Goal: Information Seeking & Learning: Find specific fact

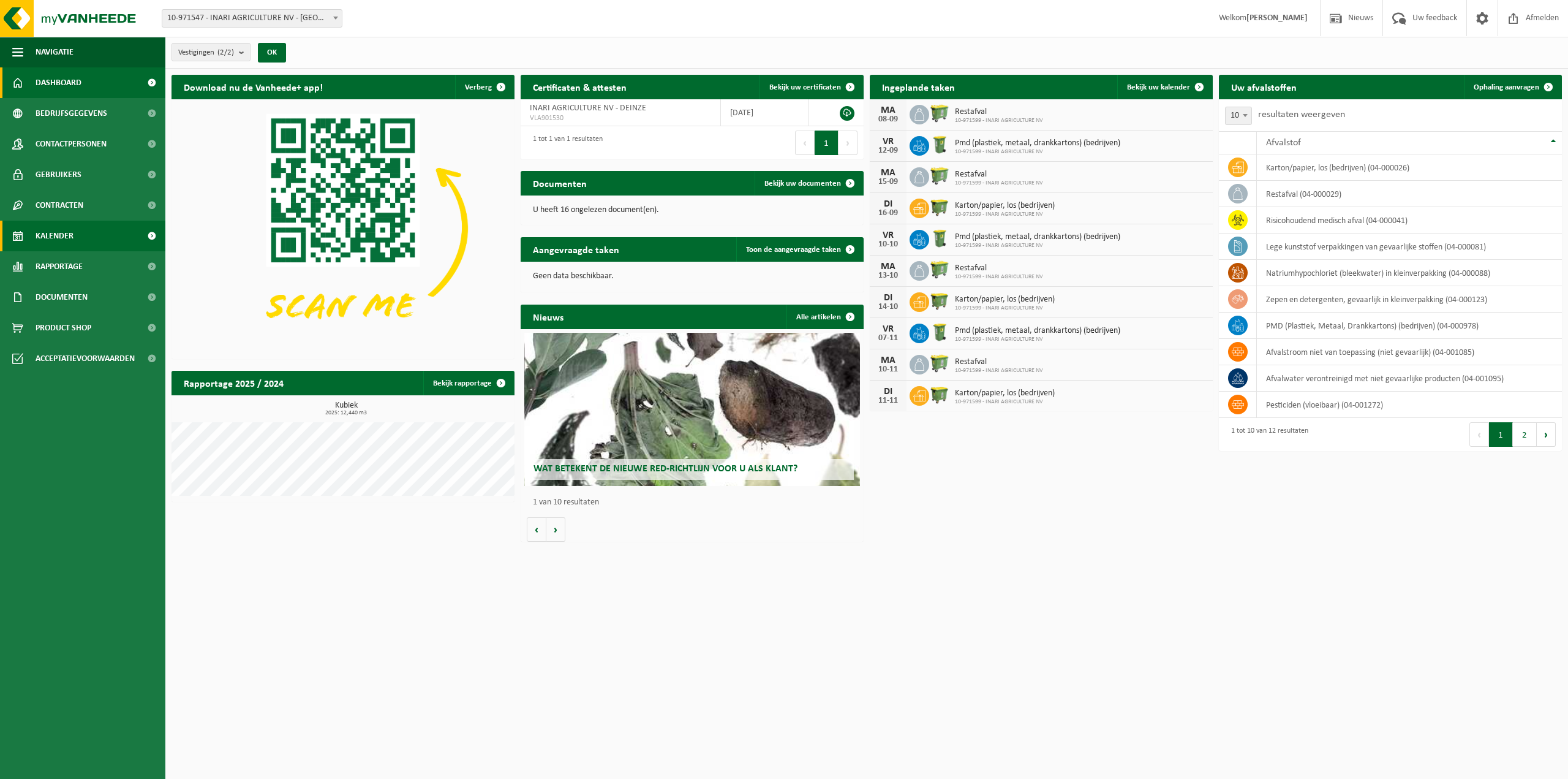
click at [84, 229] on link "Kalender" at bounding box center [82, 236] width 166 height 30
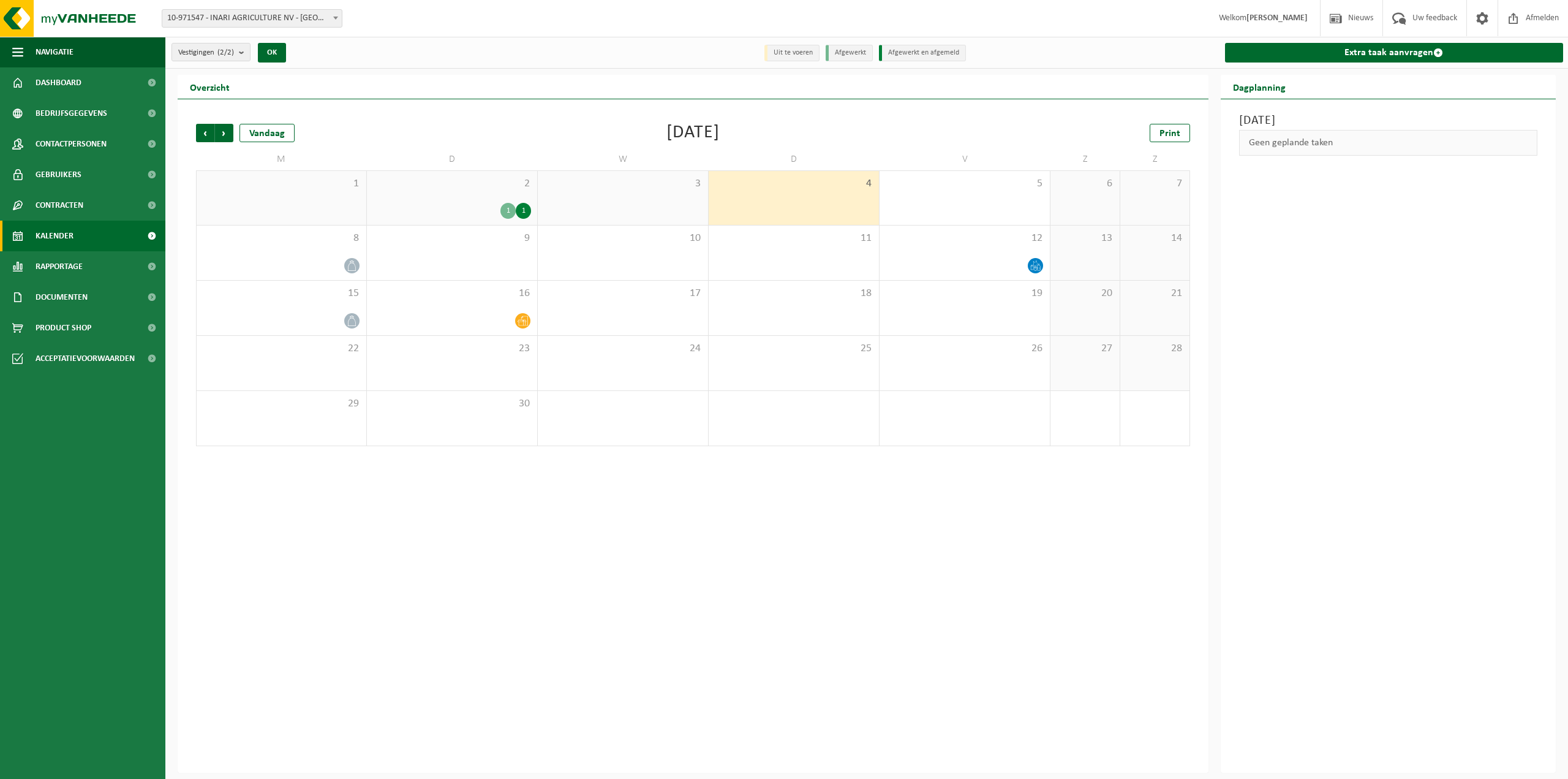
click at [494, 193] on div "2 1 1" at bounding box center [452, 198] width 171 height 54
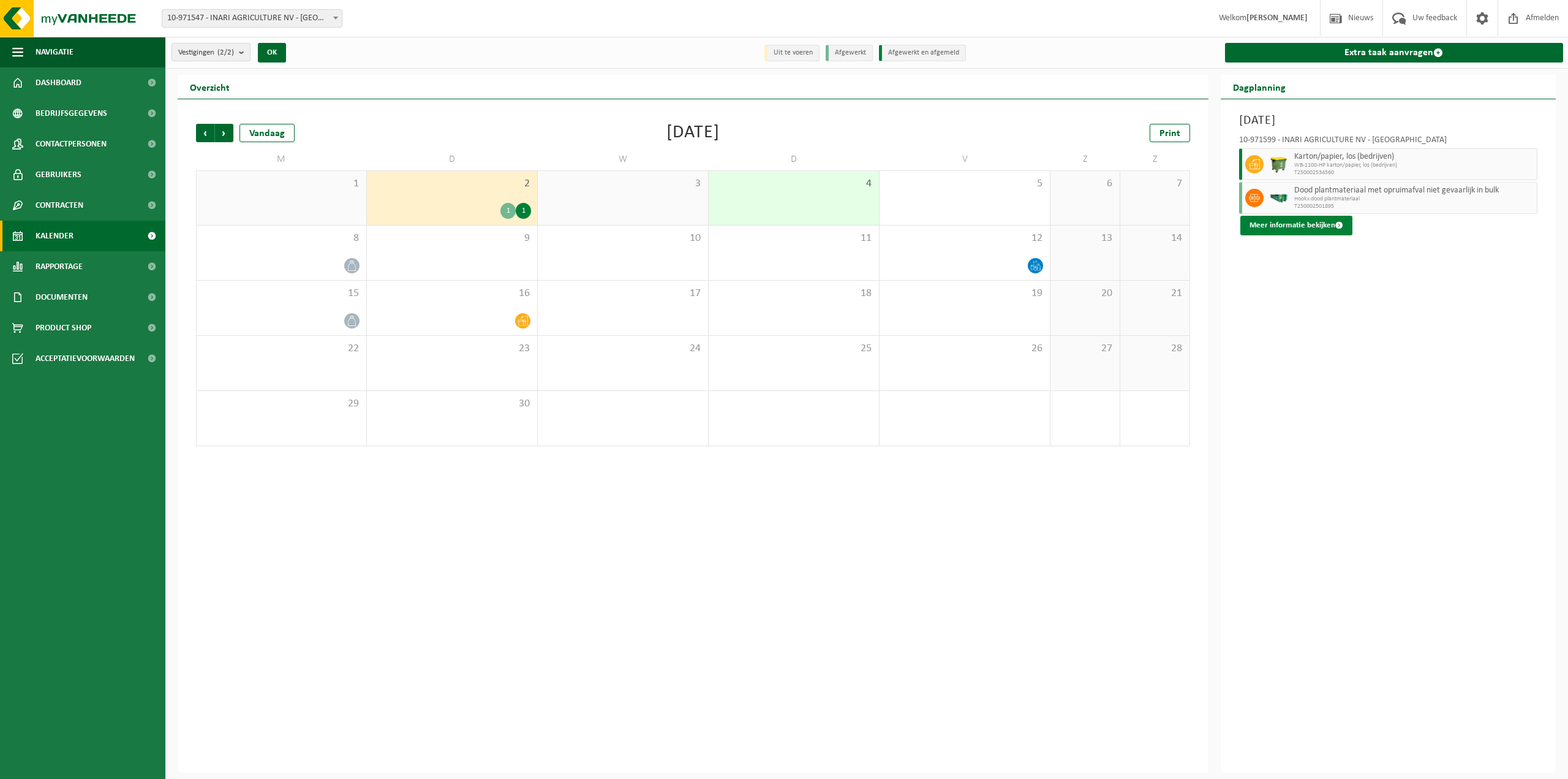
click at [1268, 228] on button "Meer informatie bekijken" at bounding box center [1296, 226] width 112 height 20
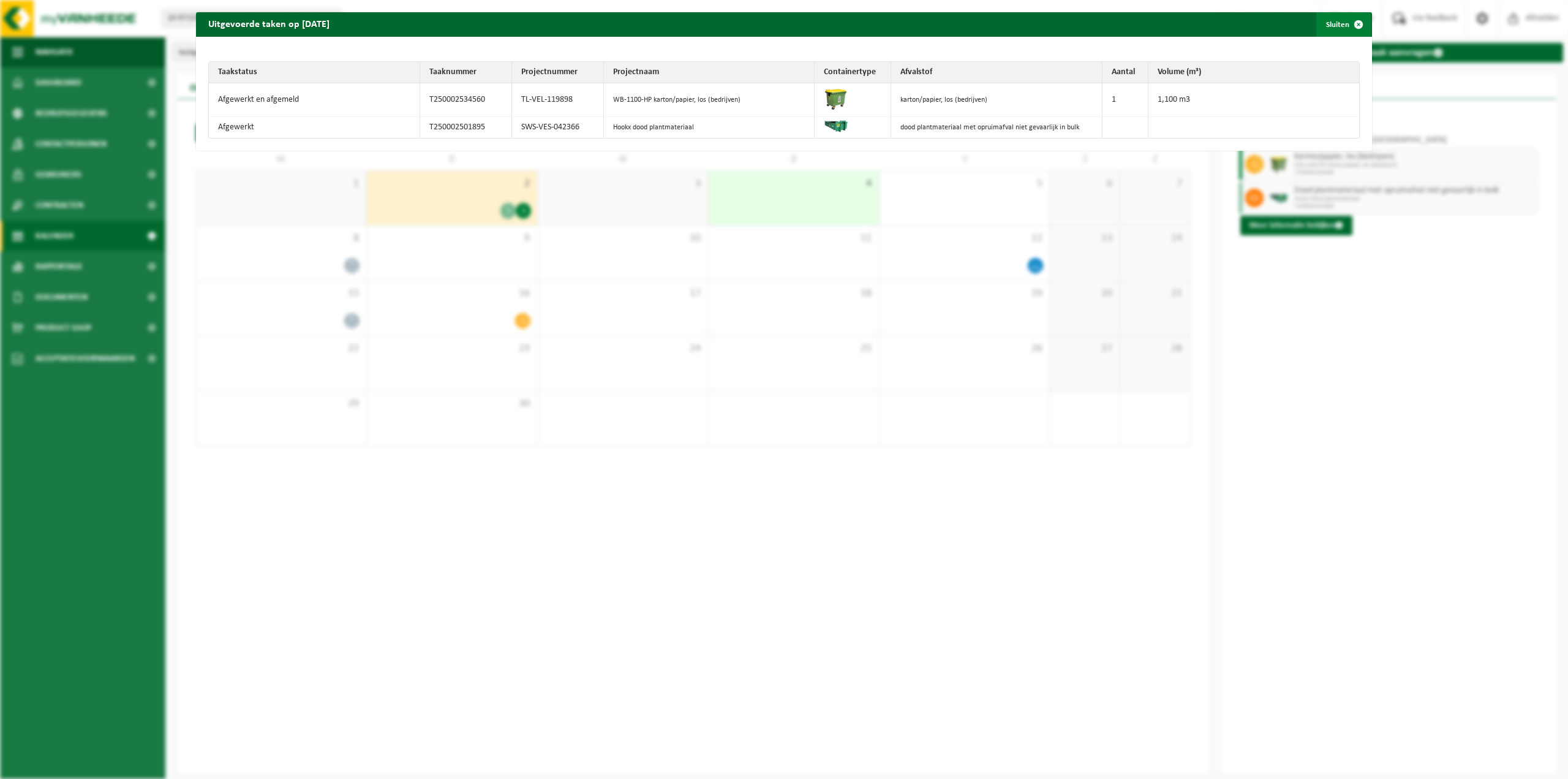
click at [1351, 25] on span "button" at bounding box center [1358, 25] width 25 height 25
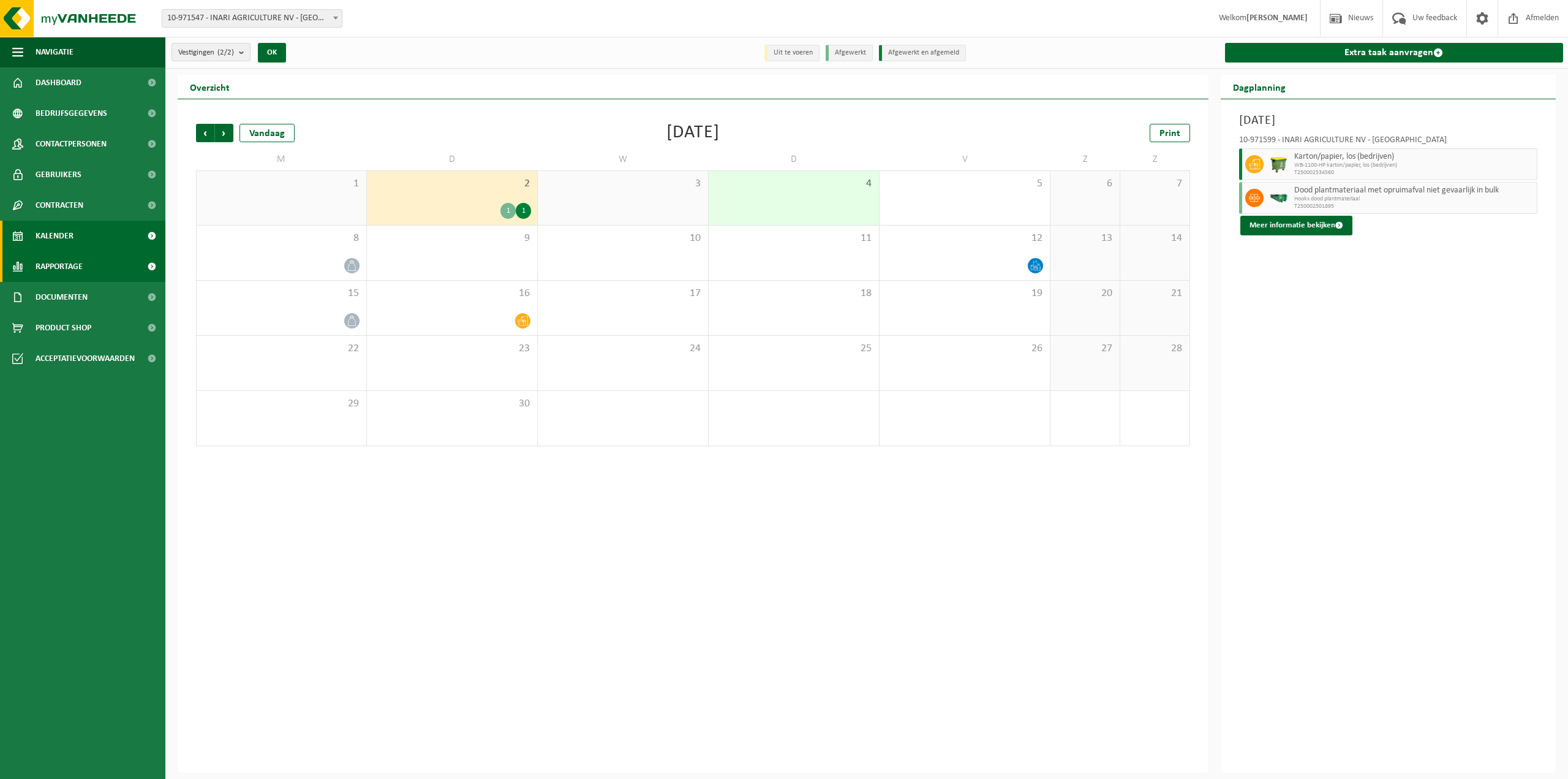
click at [59, 265] on span "Rapportage" at bounding box center [59, 266] width 47 height 30
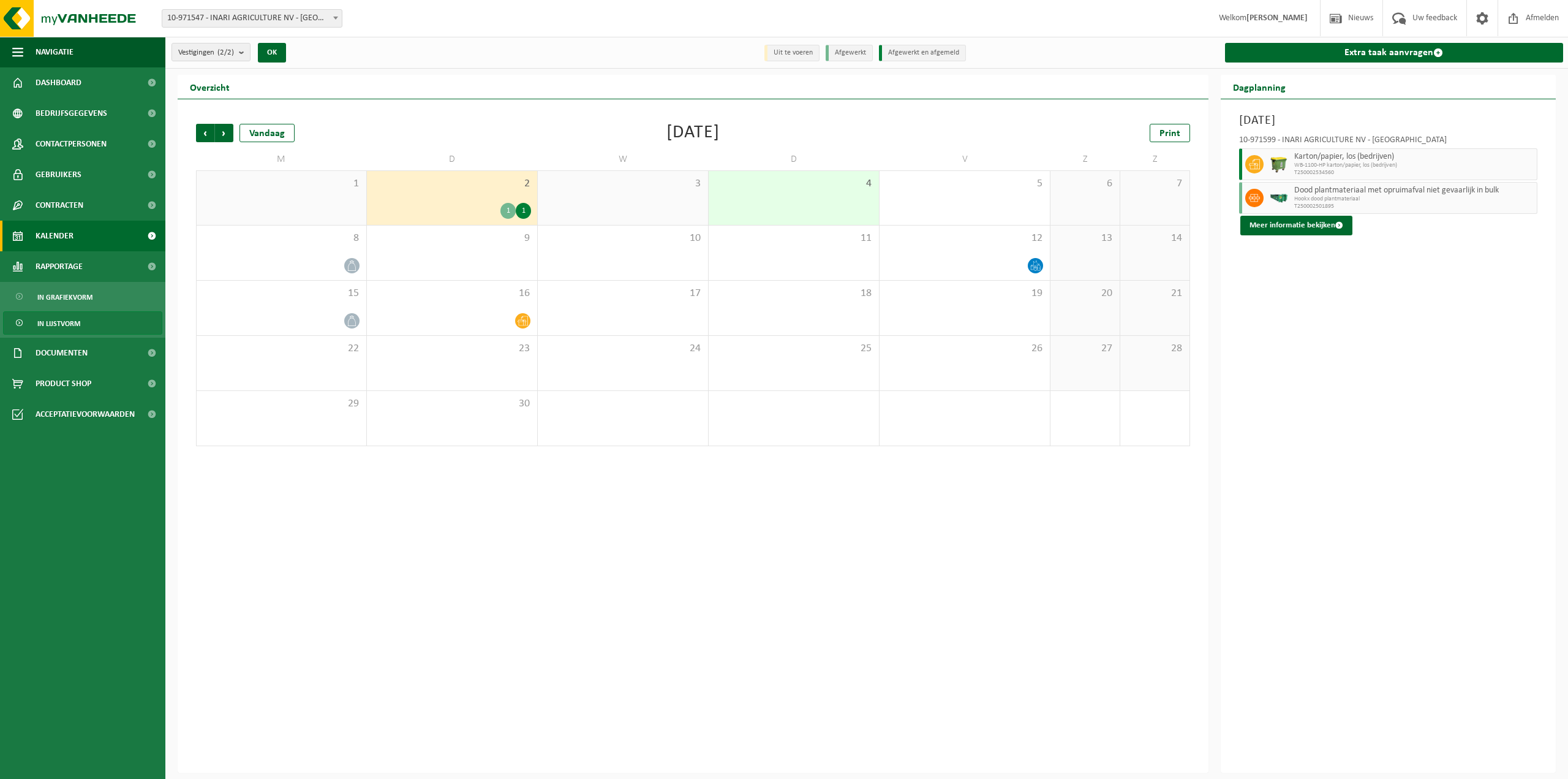
click at [81, 328] on link "In lijstvorm" at bounding box center [82, 323] width 159 height 24
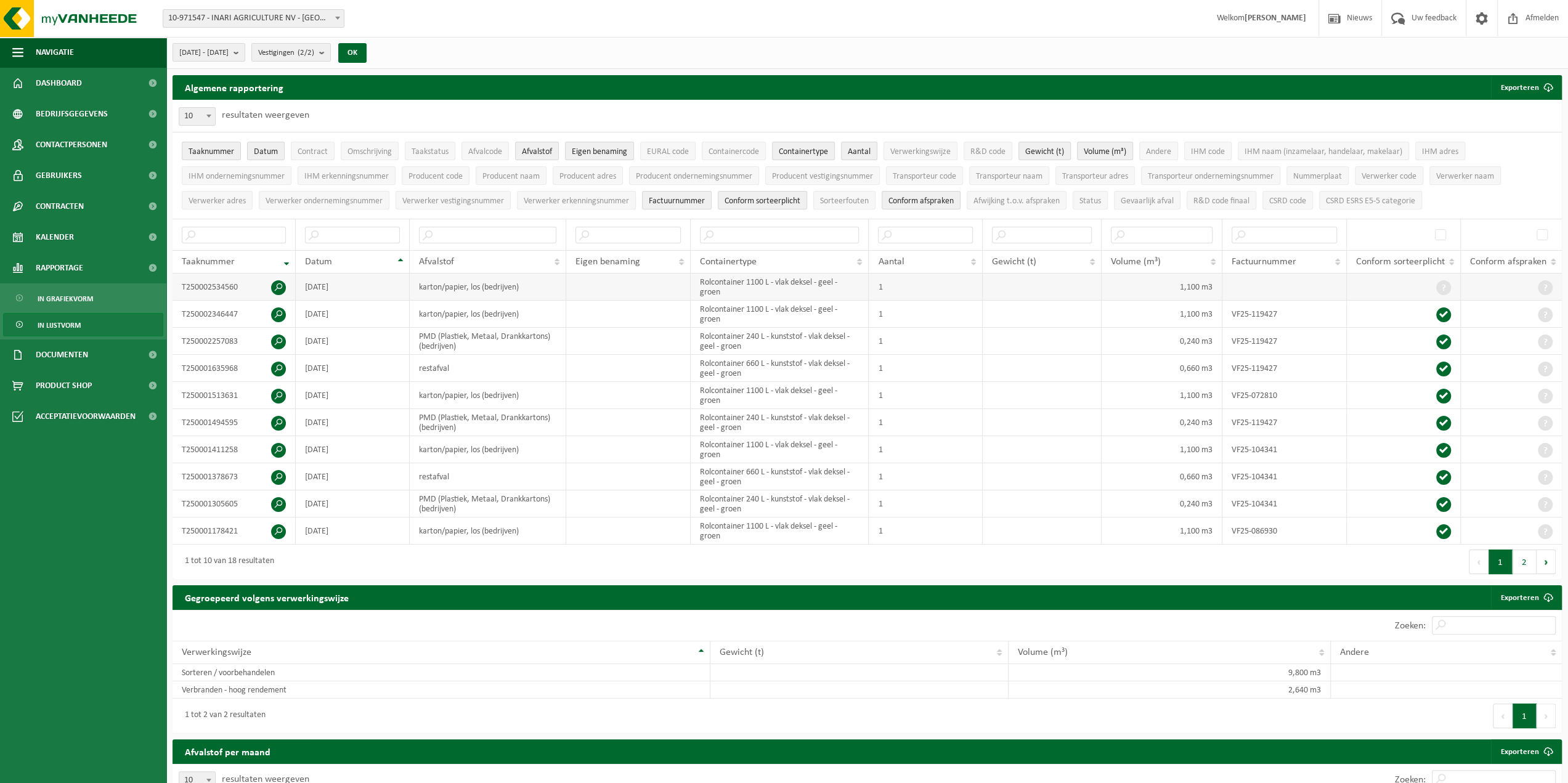
click at [1448, 280] on span at bounding box center [1444, 287] width 15 height 15
click at [283, 281] on span at bounding box center [279, 287] width 15 height 15
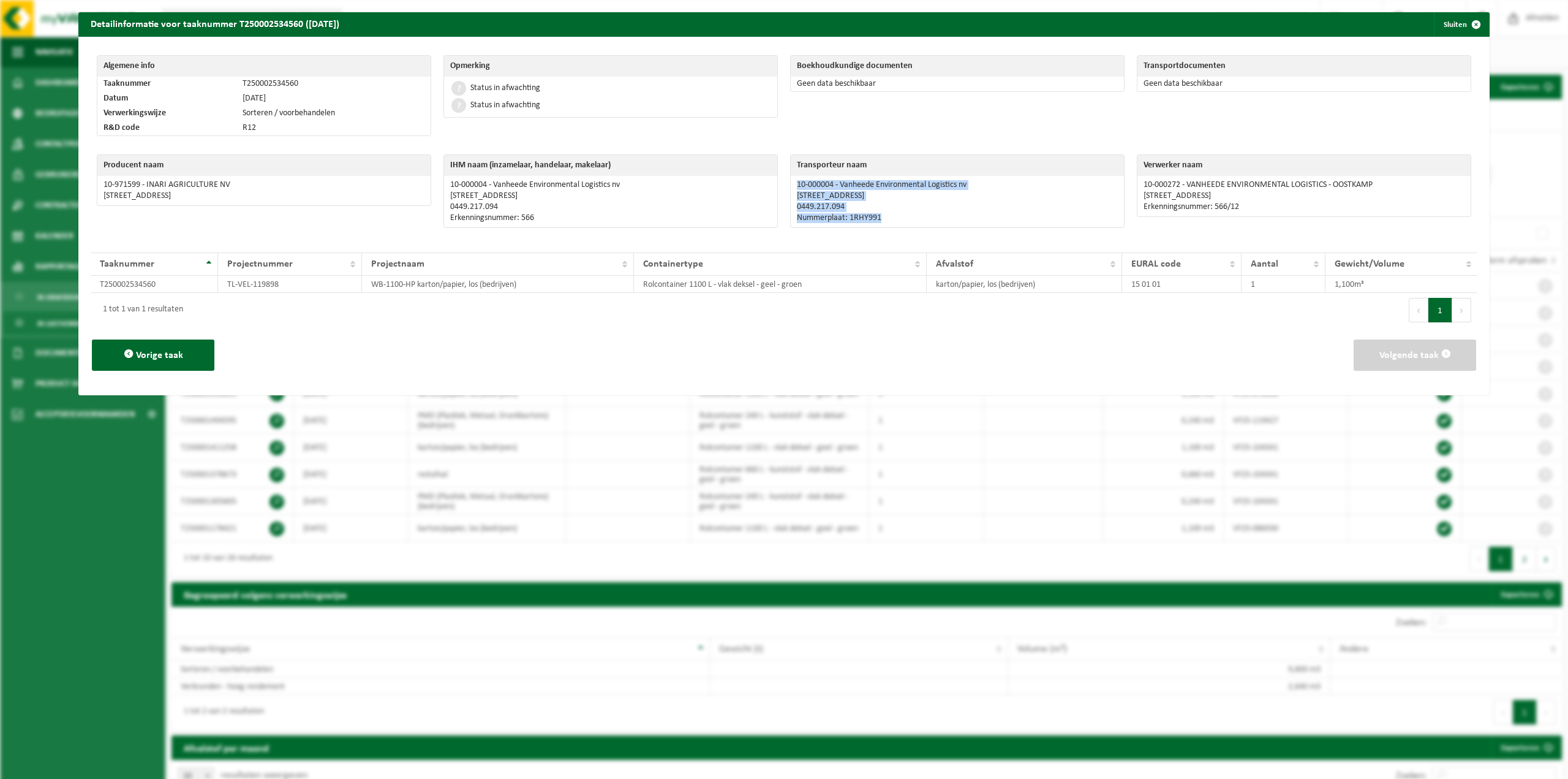
drag, startPoint x: 890, startPoint y: 215, endPoint x: 789, endPoint y: 178, distance: 107.6
click at [791, 178] on td "10-000004 - Vanheede Environmental Logistics nv [STREET_ADDRESS] 0449.217.094 N…" at bounding box center [957, 202] width 333 height 51
click at [888, 207] on p "0449.217.094" at bounding box center [957, 207] width 321 height 10
click at [1464, 30] on span "button" at bounding box center [1476, 25] width 25 height 25
